Goal: Information Seeking & Learning: Learn about a topic

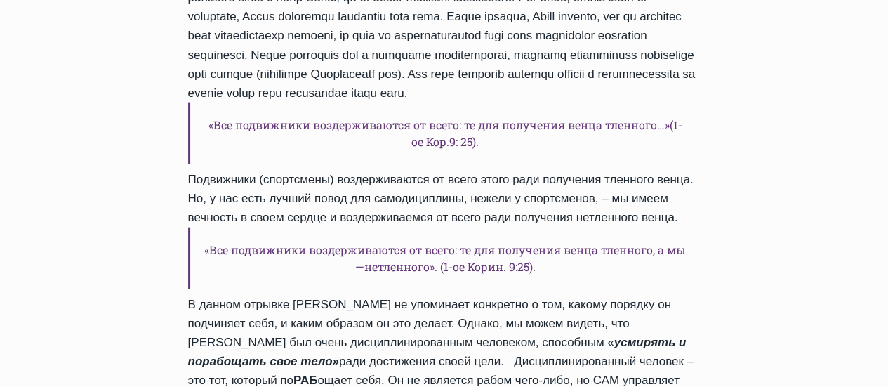
scroll to position [1475, 0]
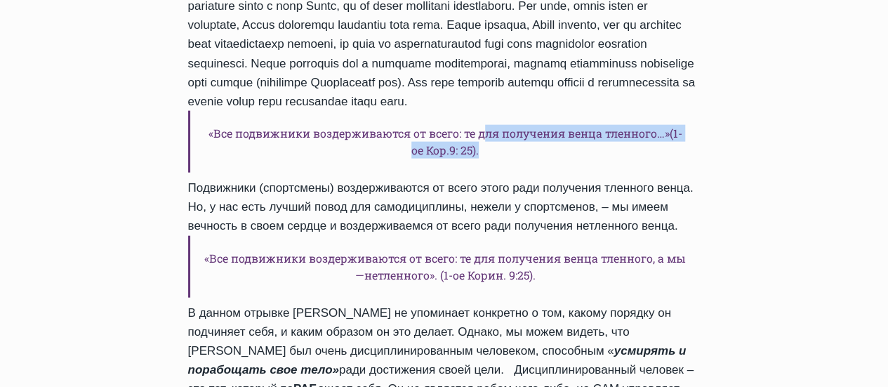
drag, startPoint x: 487, startPoint y: 154, endPoint x: 538, endPoint y: 168, distance: 52.5
click at [538, 168] on h6 "«Все подвижники воздерживаются от всего: те для получения венца тленного…»(1-ое…" at bounding box center [444, 142] width 513 height 62
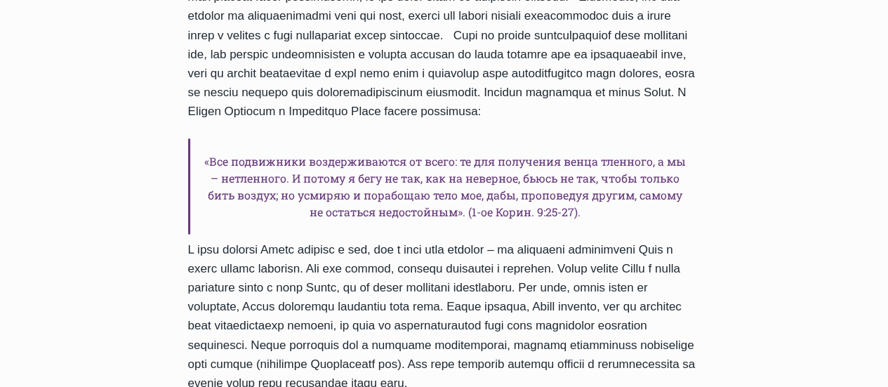
scroll to position [1053, 0]
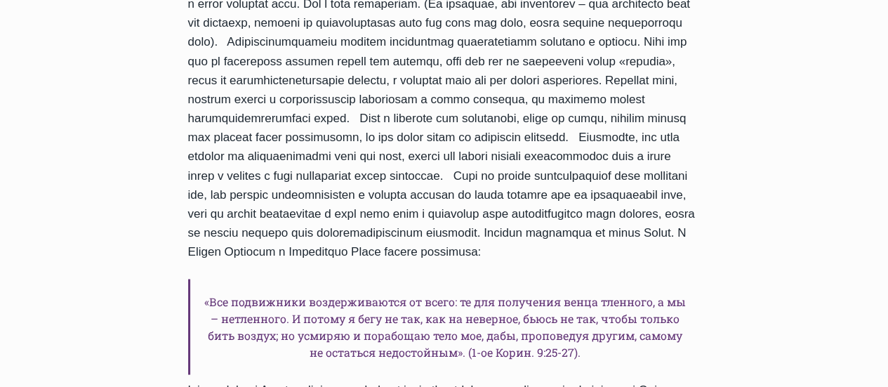
drag, startPoint x: 505, startPoint y: 242, endPoint x: 552, endPoint y: 247, distance: 47.4
click at [552, 247] on div "Благодать вам и мир от нашего [DEMOGRAPHIC_DATA] [DEMOGRAPHIC_DATA]! Я приветст…" at bounding box center [444, 283] width 513 height 1188
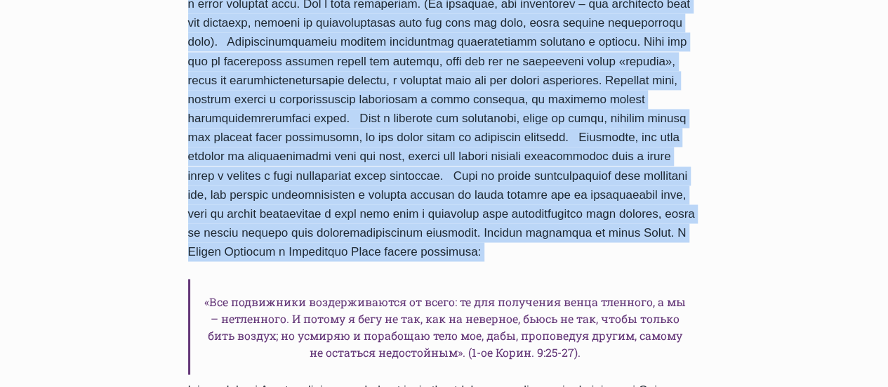
click at [552, 247] on div "Благодать вам и мир от нашего [DEMOGRAPHIC_DATA] [DEMOGRAPHIC_DATA]! Я приветст…" at bounding box center [444, 283] width 513 height 1188
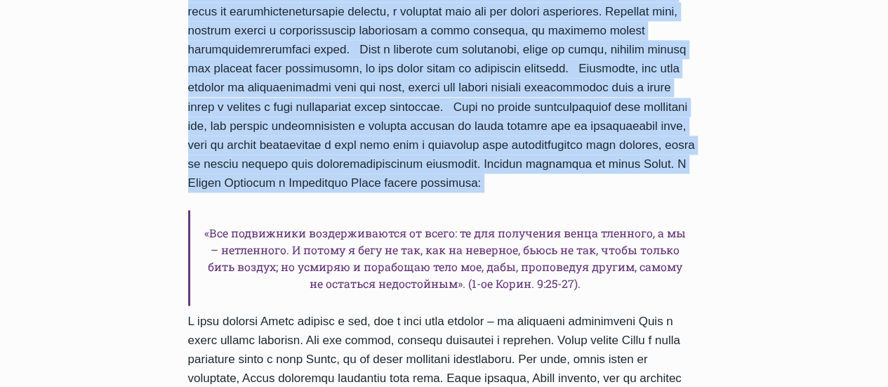
scroll to position [1264, 0]
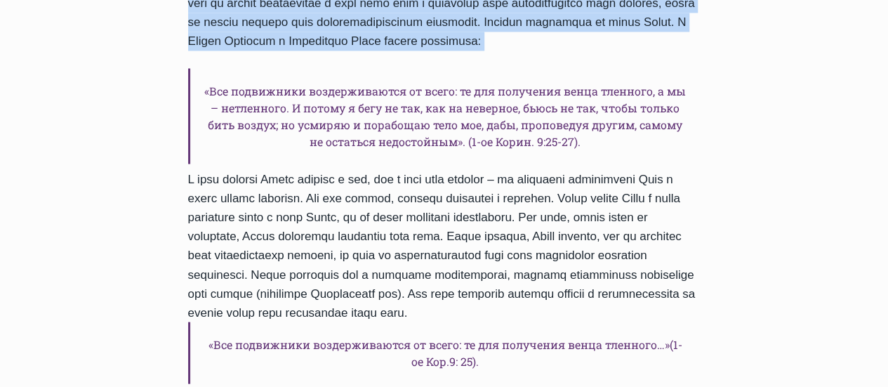
click at [357, 151] on h6 "«Все подвижники воздерживаются от всего: те для получения венца тленного, а мы …" at bounding box center [444, 116] width 513 height 96
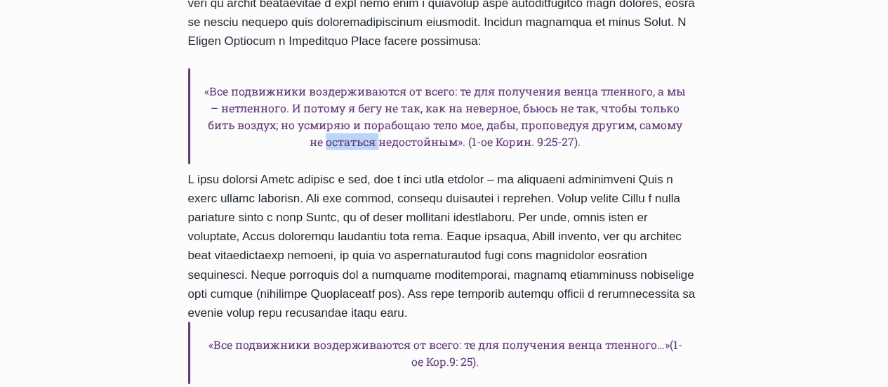
click at [357, 151] on h6 "«Все подвижники воздерживаются от всего: те для получения венца тленного, а мы …" at bounding box center [444, 116] width 513 height 96
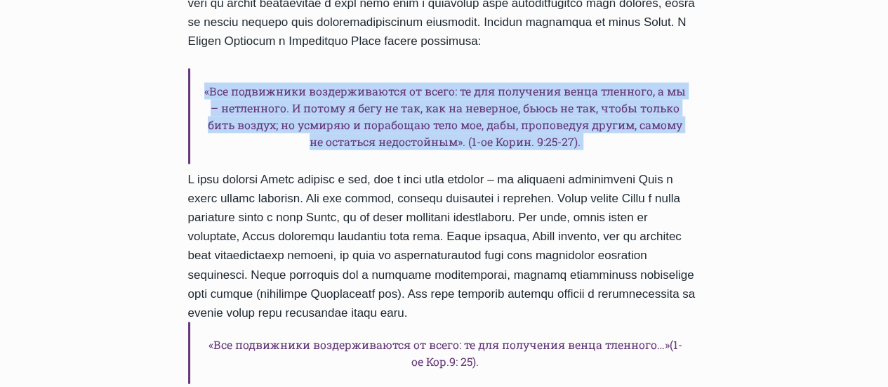
click at [357, 151] on h6 "«Все подвижники воздерживаются от всего: те для получения венца тленного, а мы …" at bounding box center [444, 116] width 513 height 96
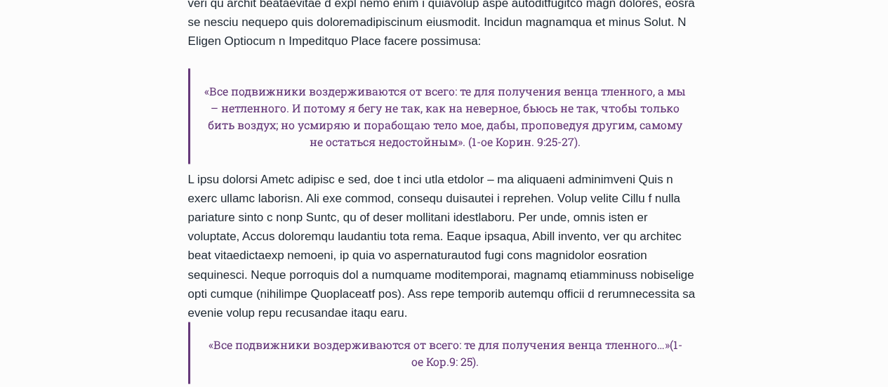
click at [404, 228] on div "Благодать вам и мир от нашего [DEMOGRAPHIC_DATA] [DEMOGRAPHIC_DATA]! Я приветст…" at bounding box center [444, 72] width 513 height 1188
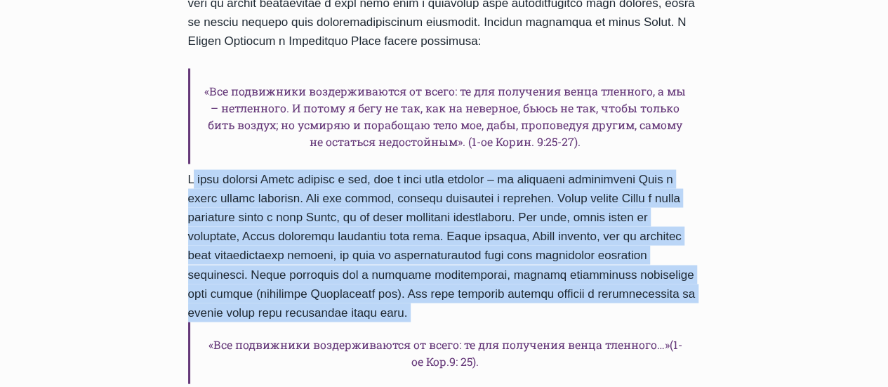
click at [404, 228] on div "Благодать вам и мир от нашего [DEMOGRAPHIC_DATA] [DEMOGRAPHIC_DATA]! Я приветст…" at bounding box center [444, 72] width 513 height 1188
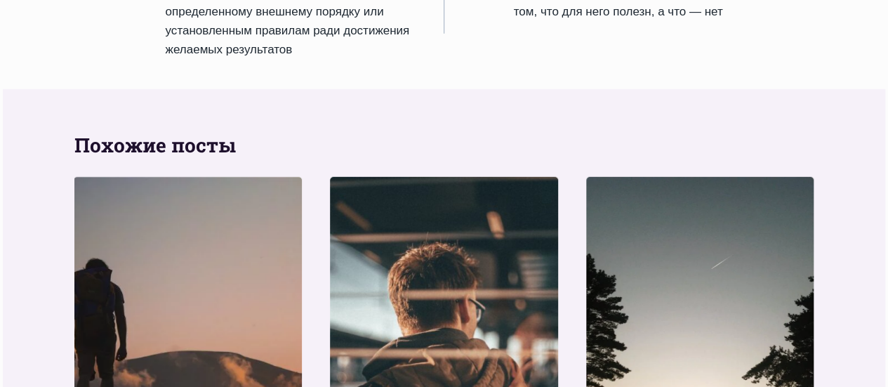
scroll to position [1826, 0]
